Goal: Information Seeking & Learning: Find specific fact

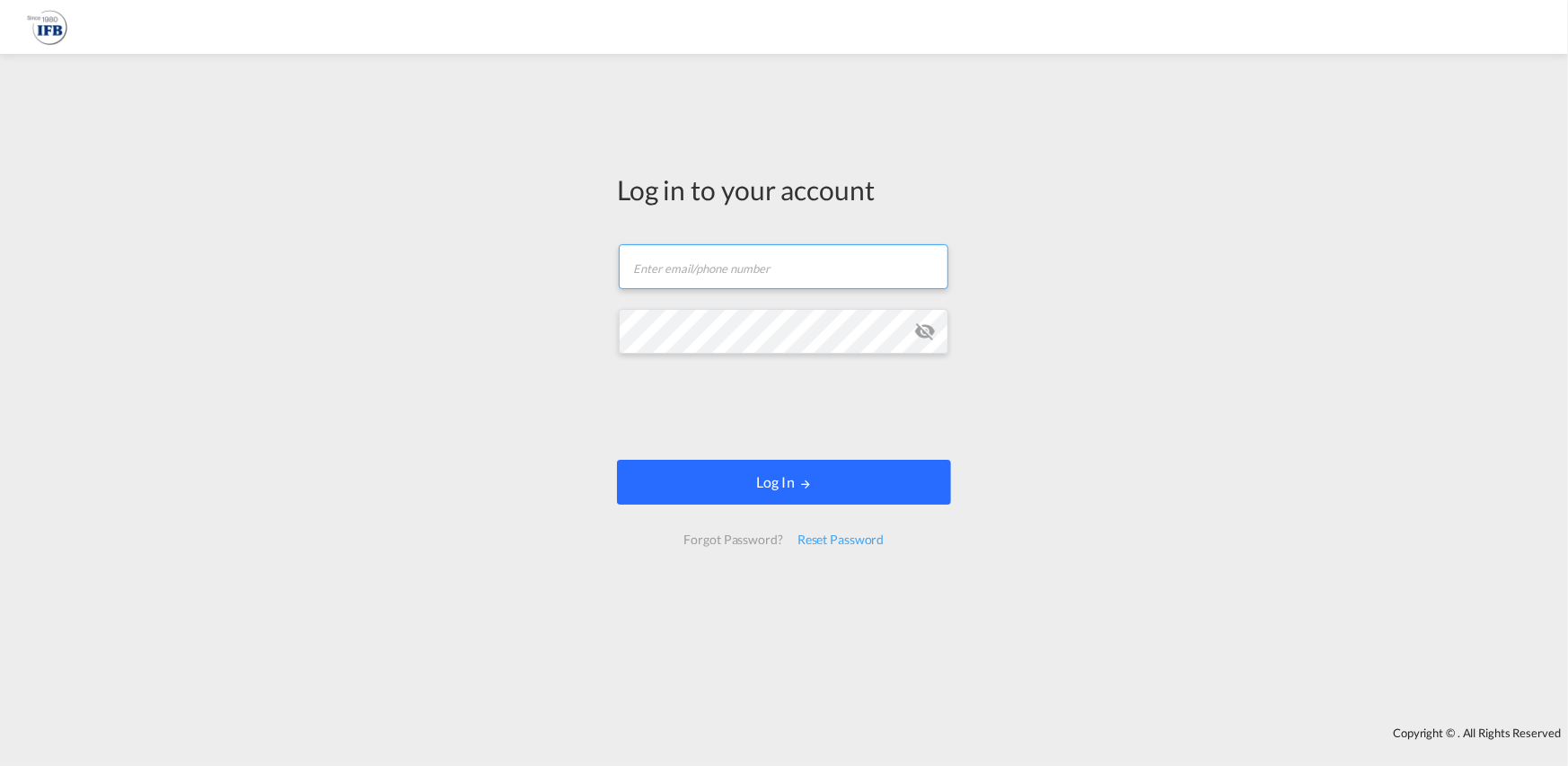
type input "[PERSON_NAME][EMAIL_ADDRESS][PERSON_NAME][DOMAIN_NAME]"
drag, startPoint x: 832, startPoint y: 461, endPoint x: 1047, endPoint y: 488, distance: 216.7
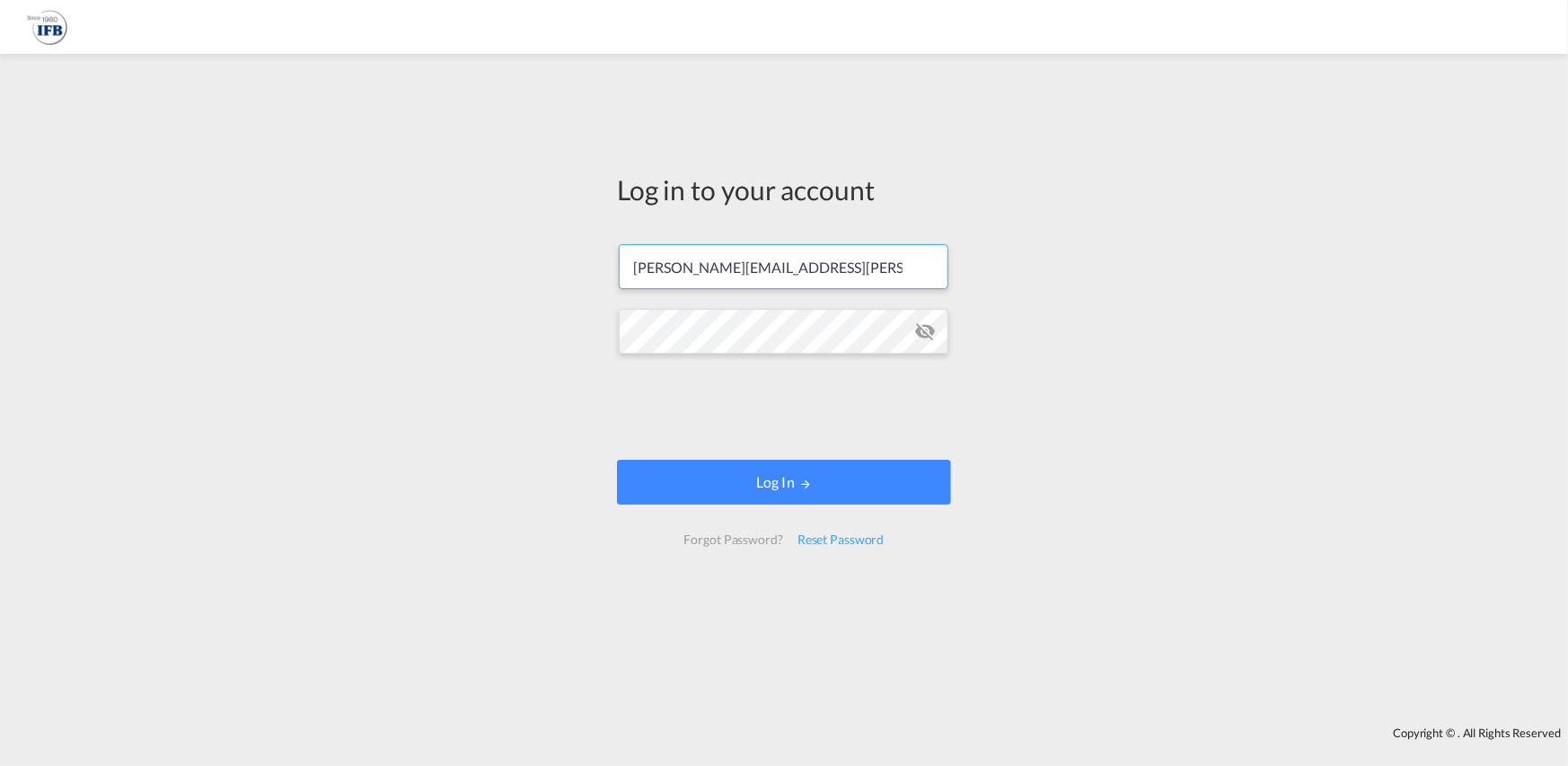
click at [832, 462] on button "Log In" at bounding box center [784, 482] width 334 height 45
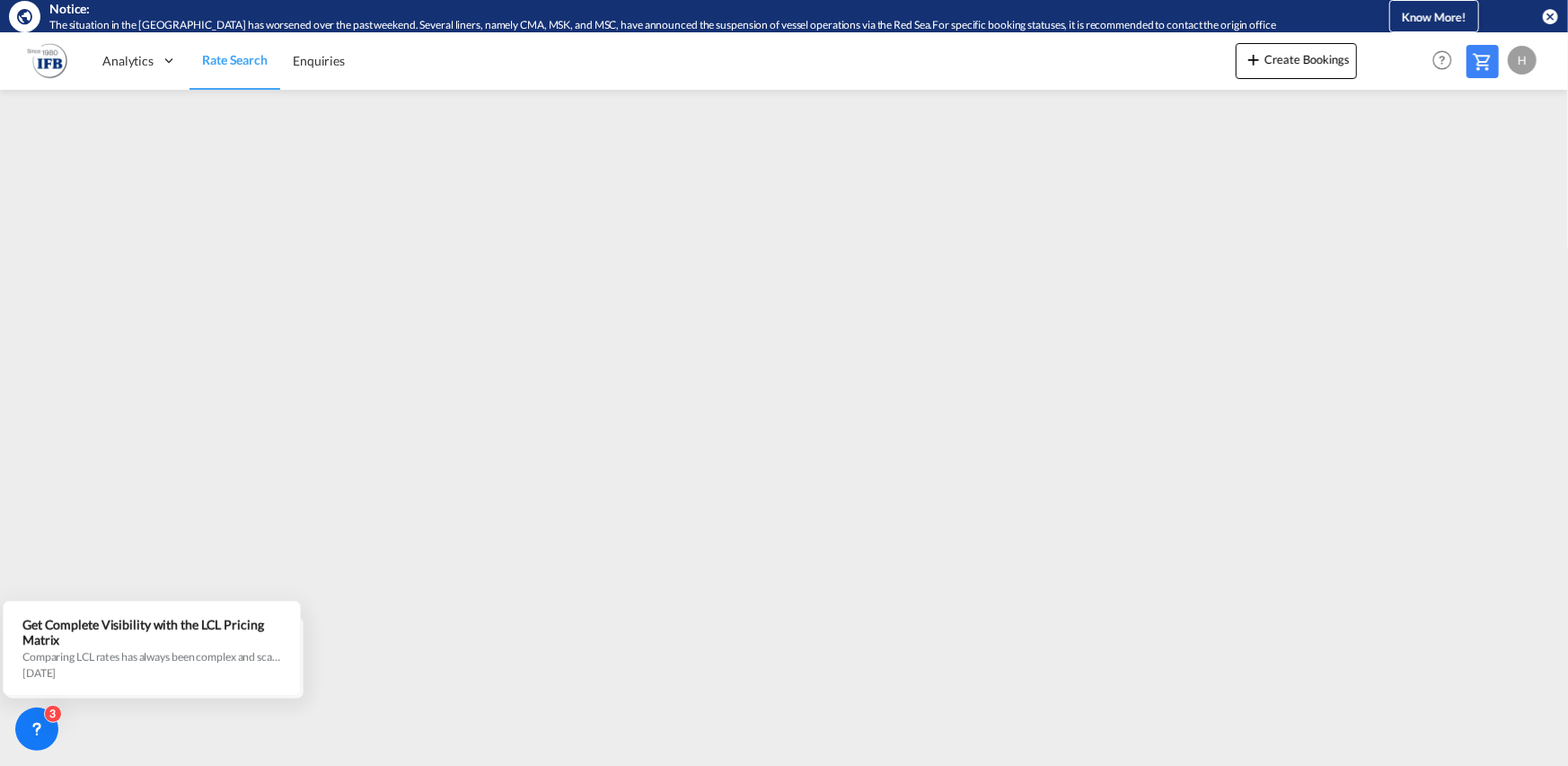
click at [1543, 12] on md-icon "icon-close-circle" at bounding box center [1550, 16] width 18 height 18
